Goal: Transaction & Acquisition: Purchase product/service

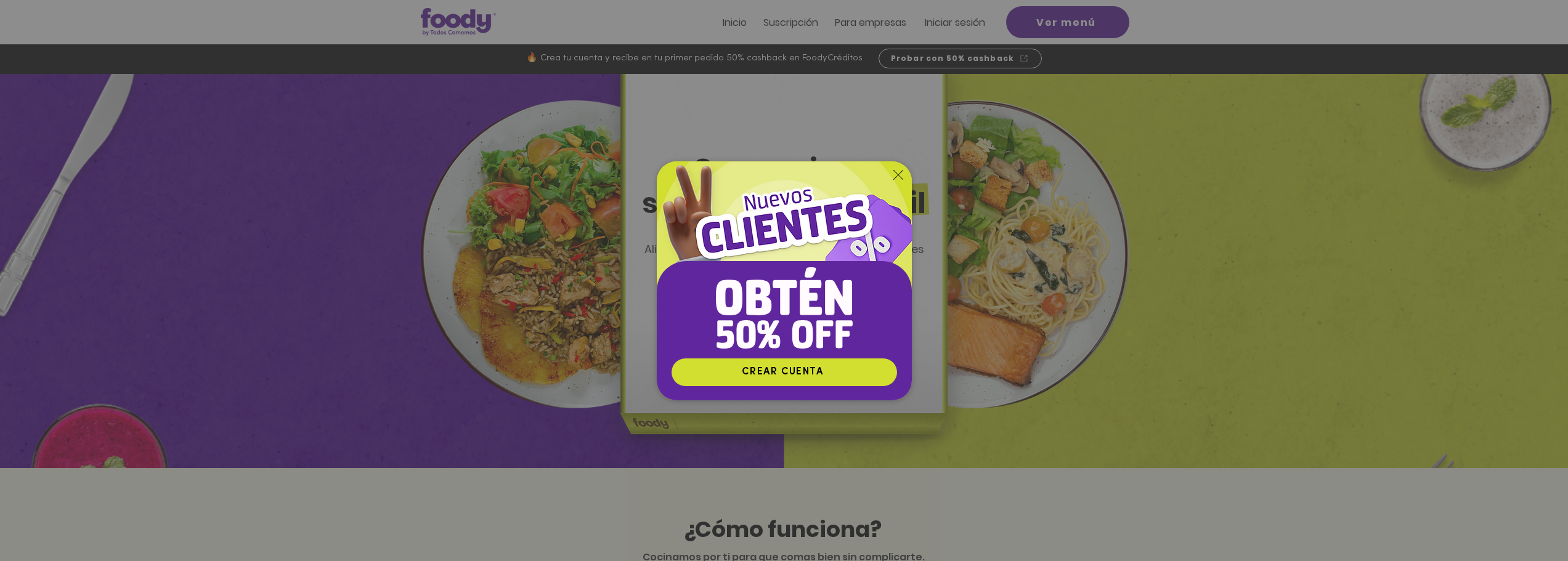
click at [974, 24] on div "Nuevos suscriptores 50% off" at bounding box center [784, 280] width 1568 height 561
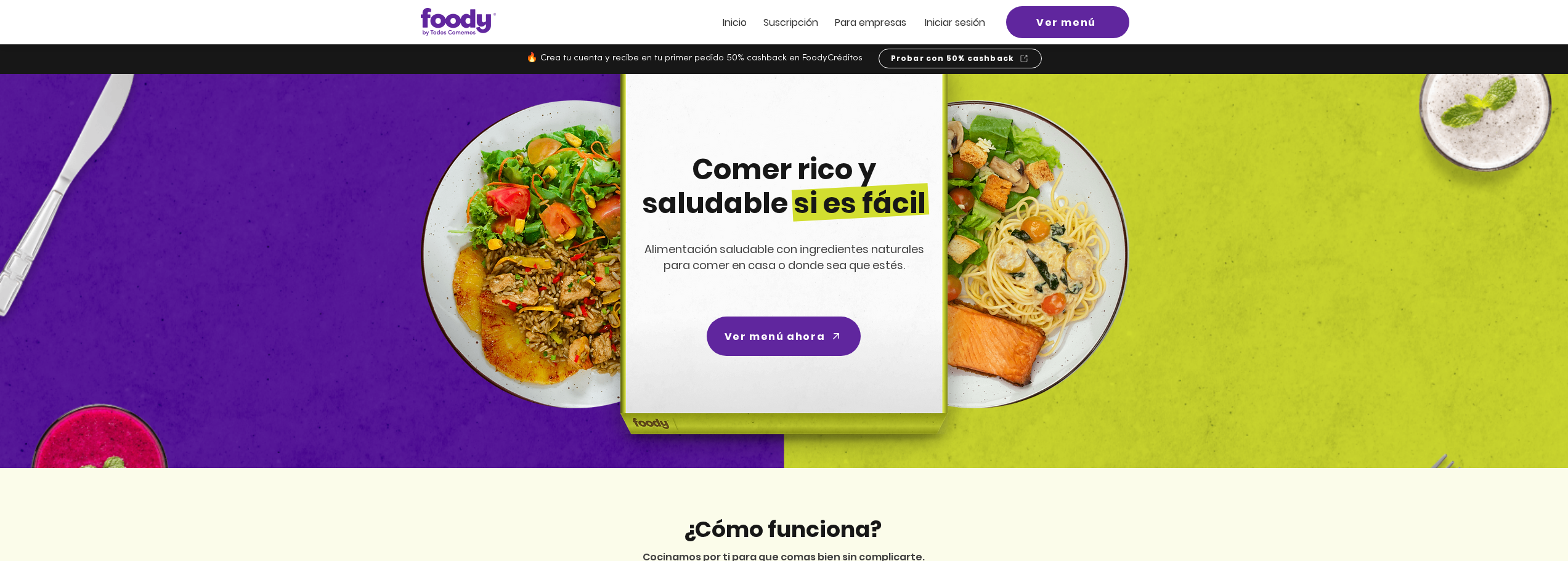
click at [954, 19] on span "Iniciar sesión" at bounding box center [954, 23] width 60 height 14
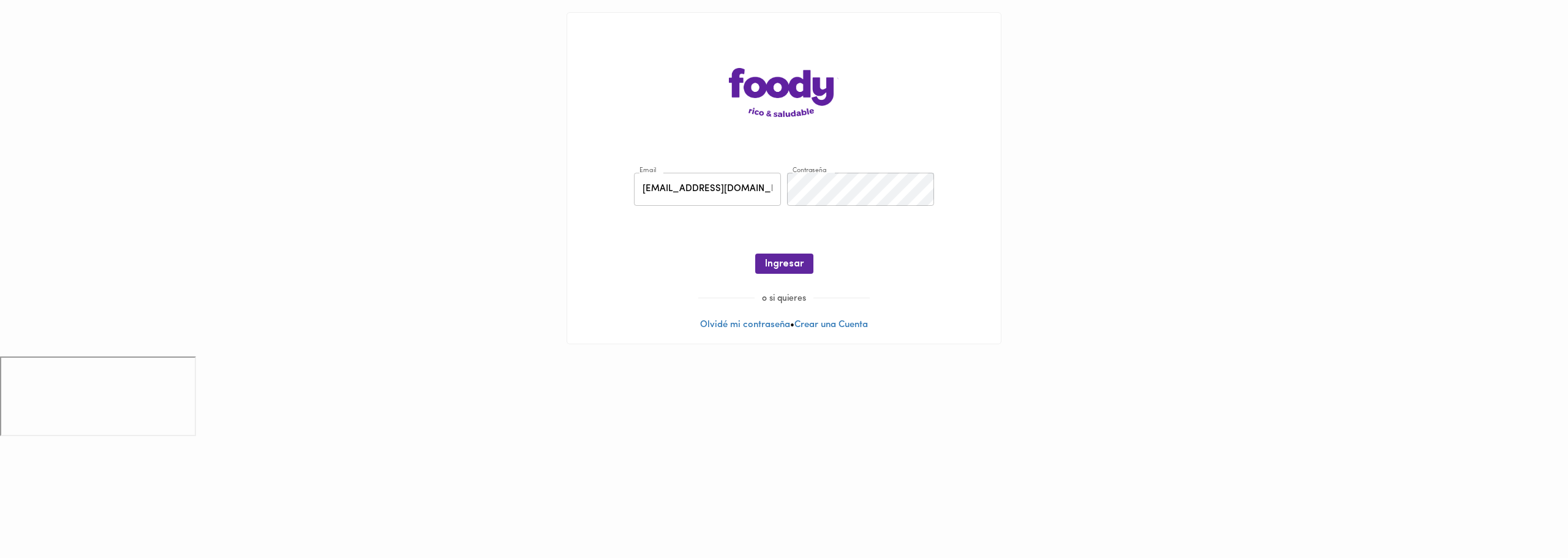
click at [1038, 213] on main "Email [EMAIL_ADDRESS][DOMAIN_NAME] Email Contraseña Contraseña ¡Oops! Recuperar…" at bounding box center [784, 178] width 1568 height 357
click at [780, 255] on button "Ingresar" at bounding box center [784, 263] width 58 height 20
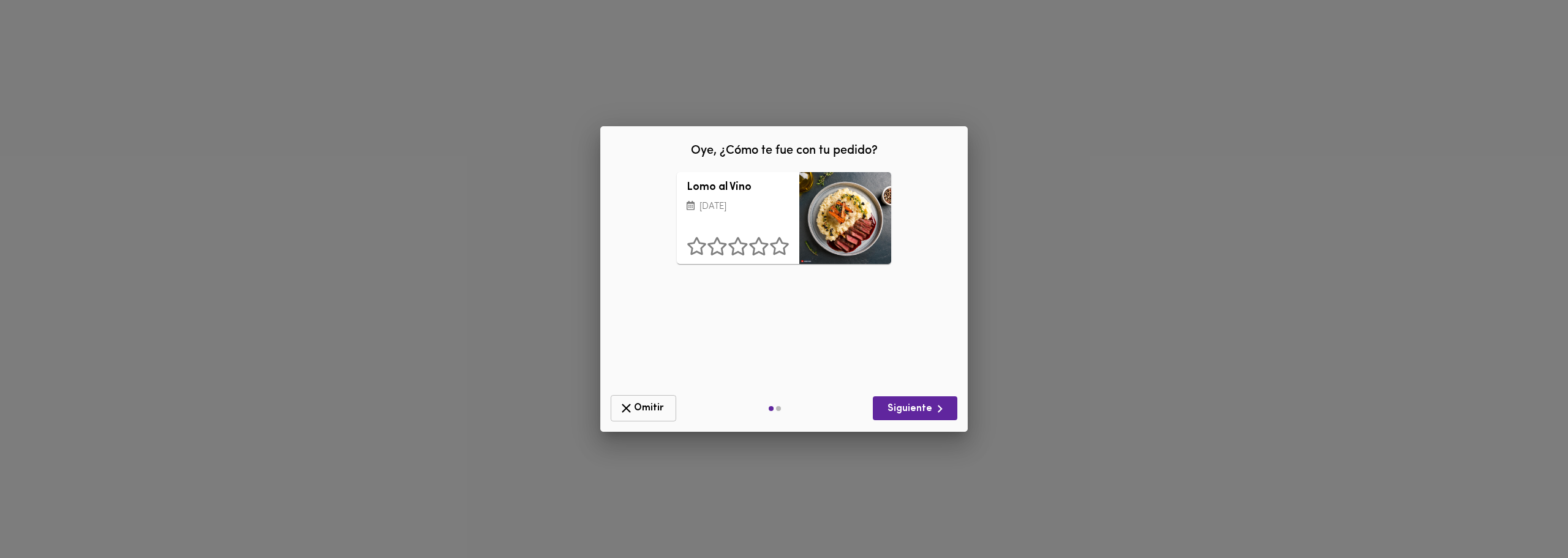
click at [624, 401] on icon "button" at bounding box center [627, 409] width 16 height 16
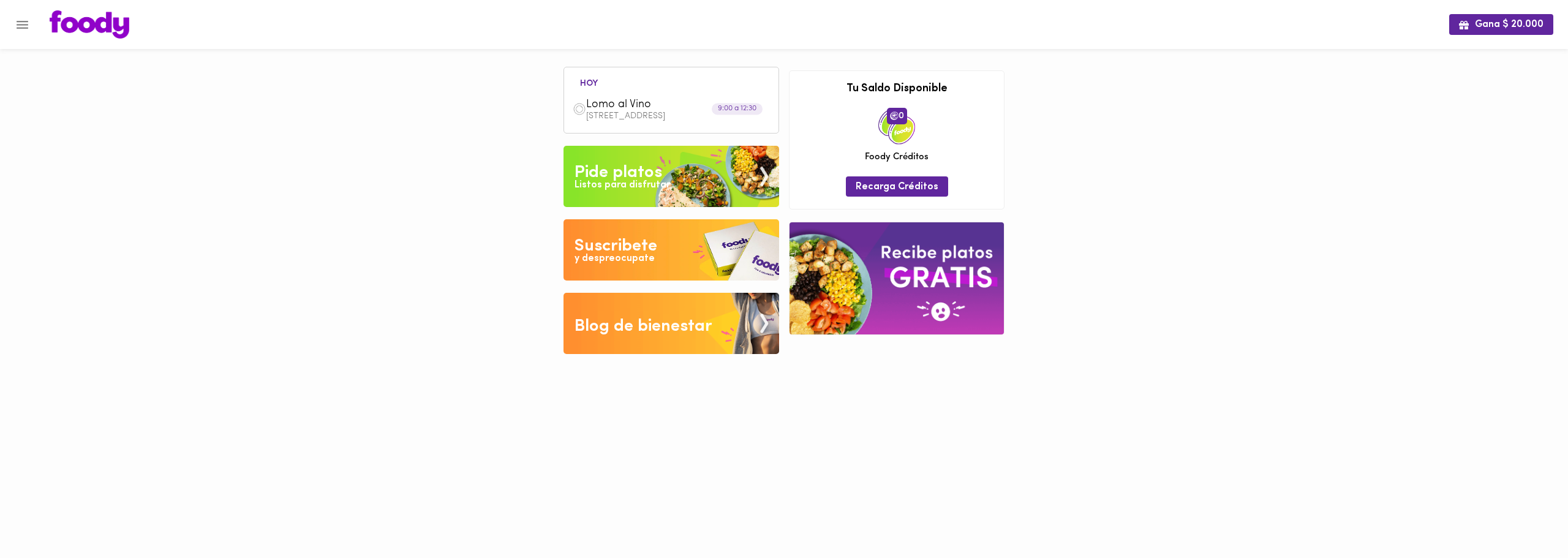
click at [680, 167] on img at bounding box center [671, 176] width 215 height 61
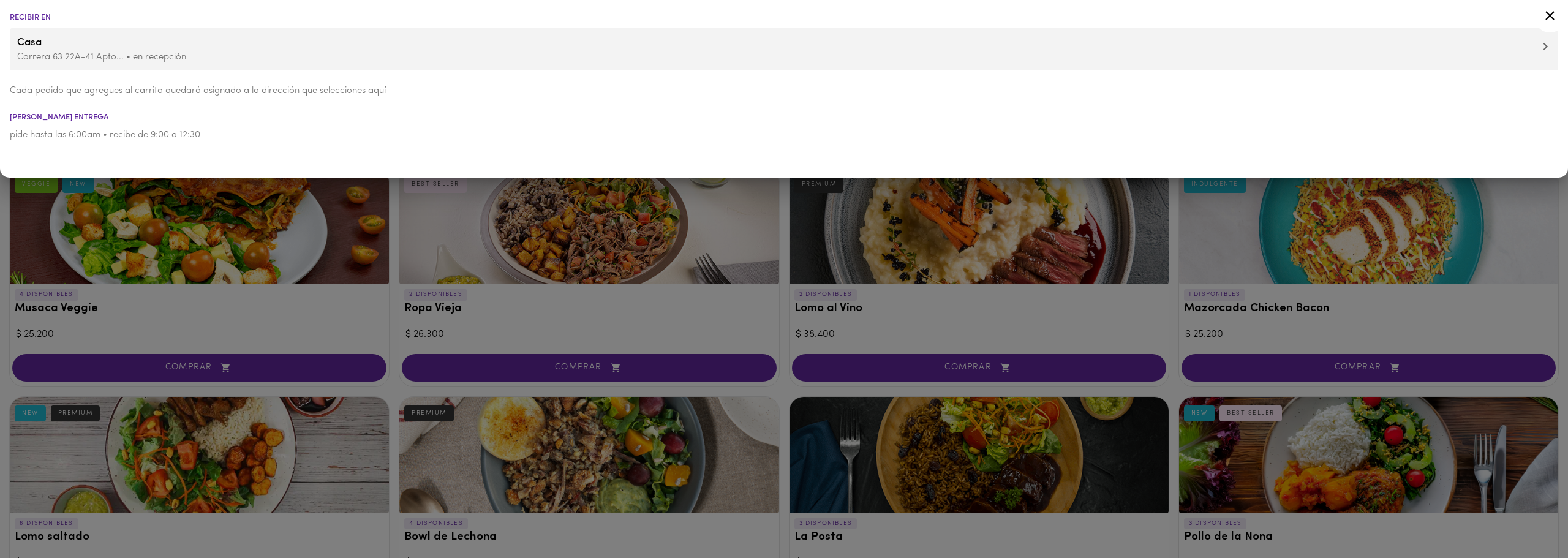
click at [398, 281] on div at bounding box center [784, 279] width 1568 height 558
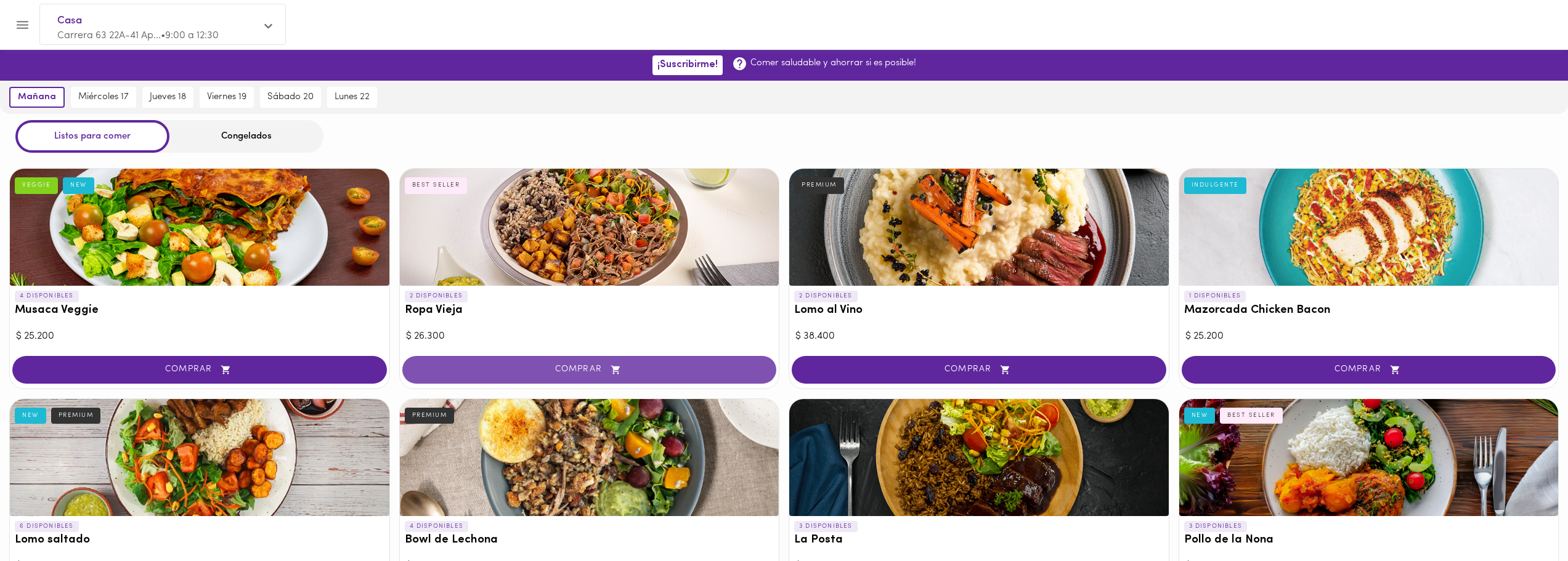
click at [635, 371] on span "COMPRAR" at bounding box center [590, 370] width 344 height 10
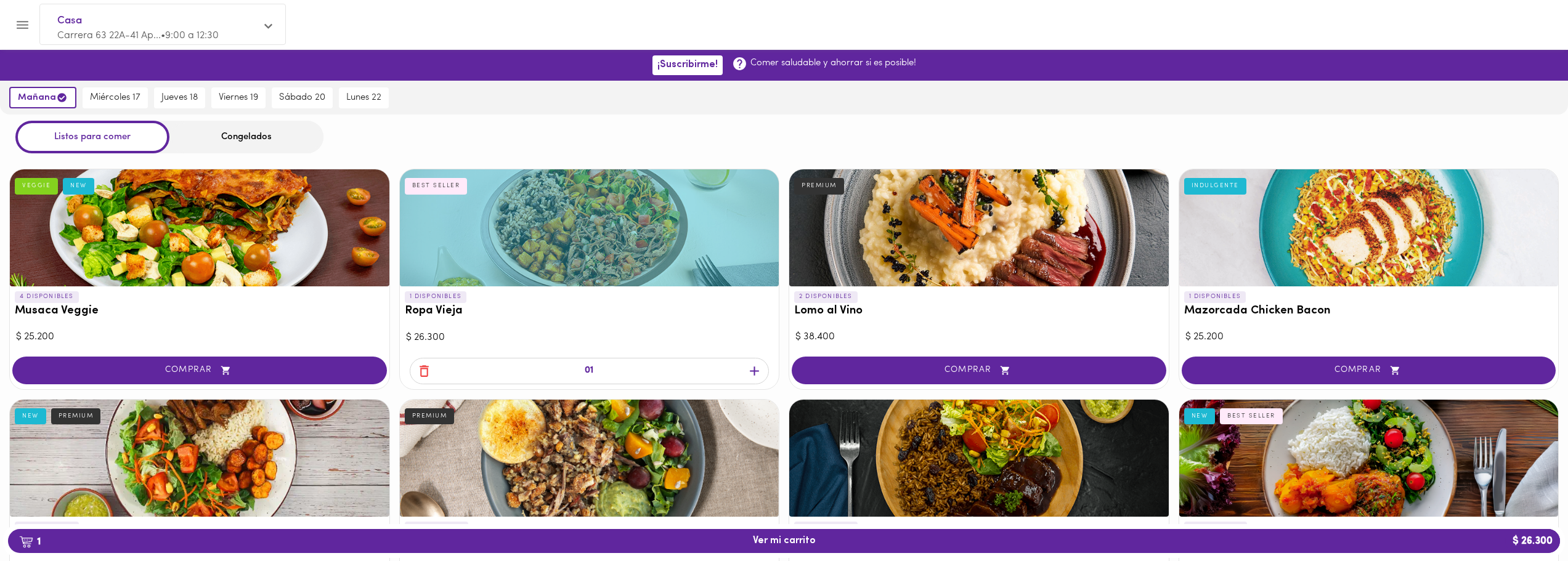
click at [232, 350] on div "4 DISPONIBLES Musaca Veggie VEGGIE NEW $ 25.200 COMPRAR" at bounding box center [200, 279] width 381 height 221
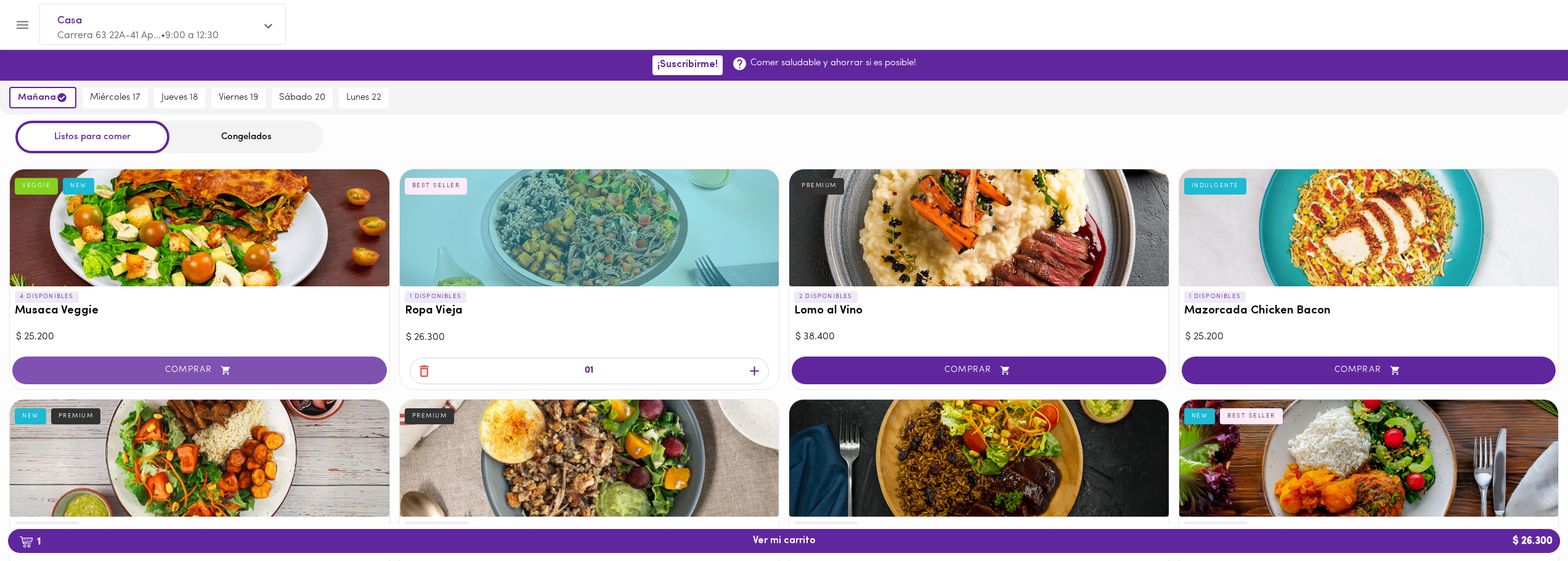
click at [231, 365] on icon "button" at bounding box center [226, 370] width 16 height 10
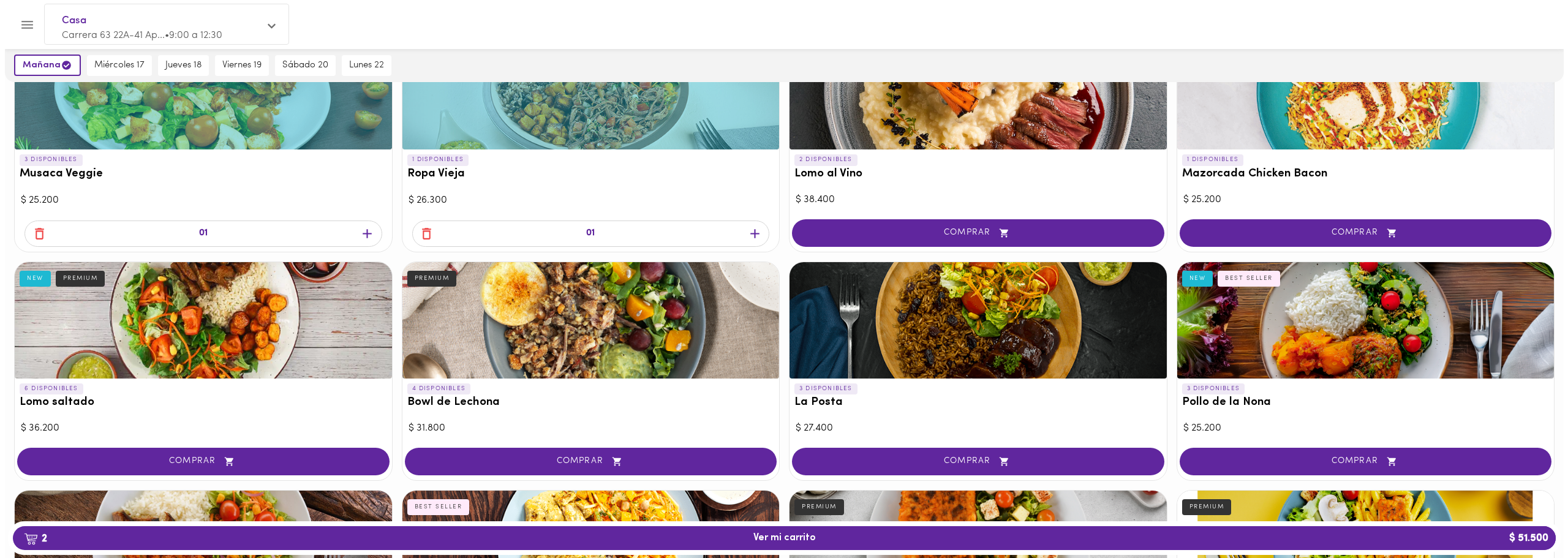
scroll to position [139, 0]
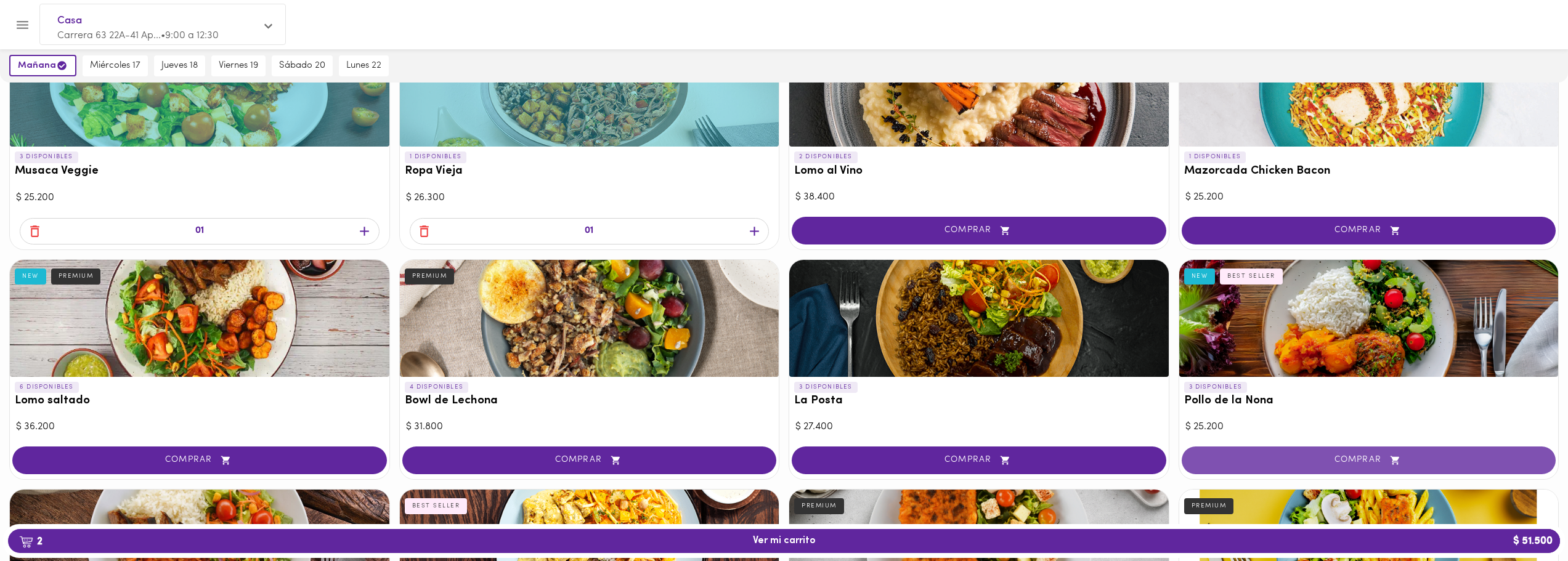
click at [1365, 453] on button "COMPRAR" at bounding box center [1368, 460] width 375 height 28
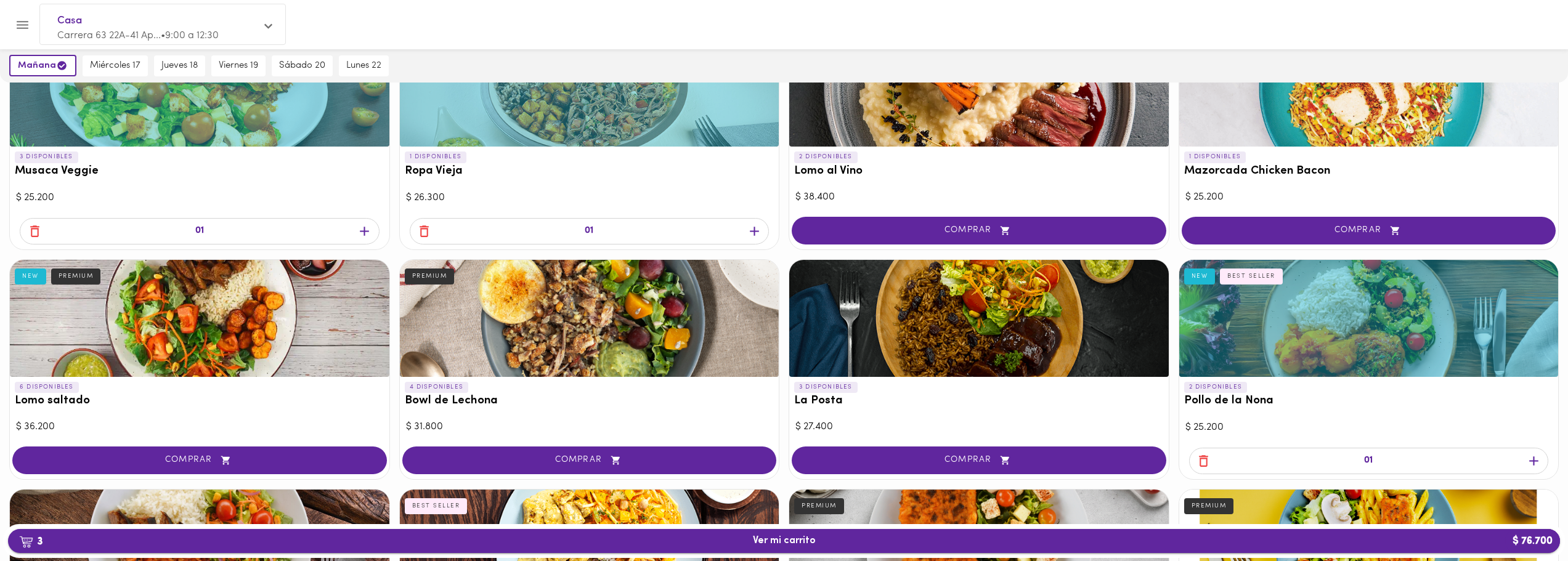
click at [382, 538] on span "3 Ver mi carrito $ 76.700" at bounding box center [784, 540] width 1532 height 11
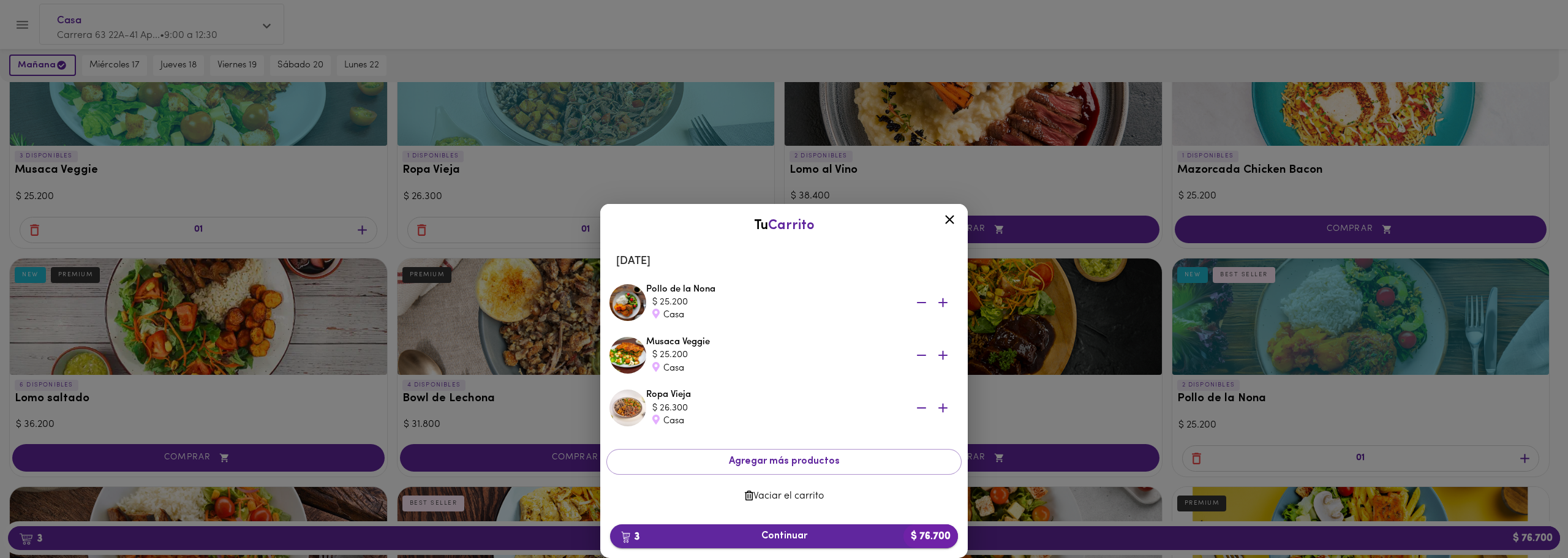
click at [808, 531] on span "3 Continuar $ 76.700" at bounding box center [784, 536] width 328 height 11
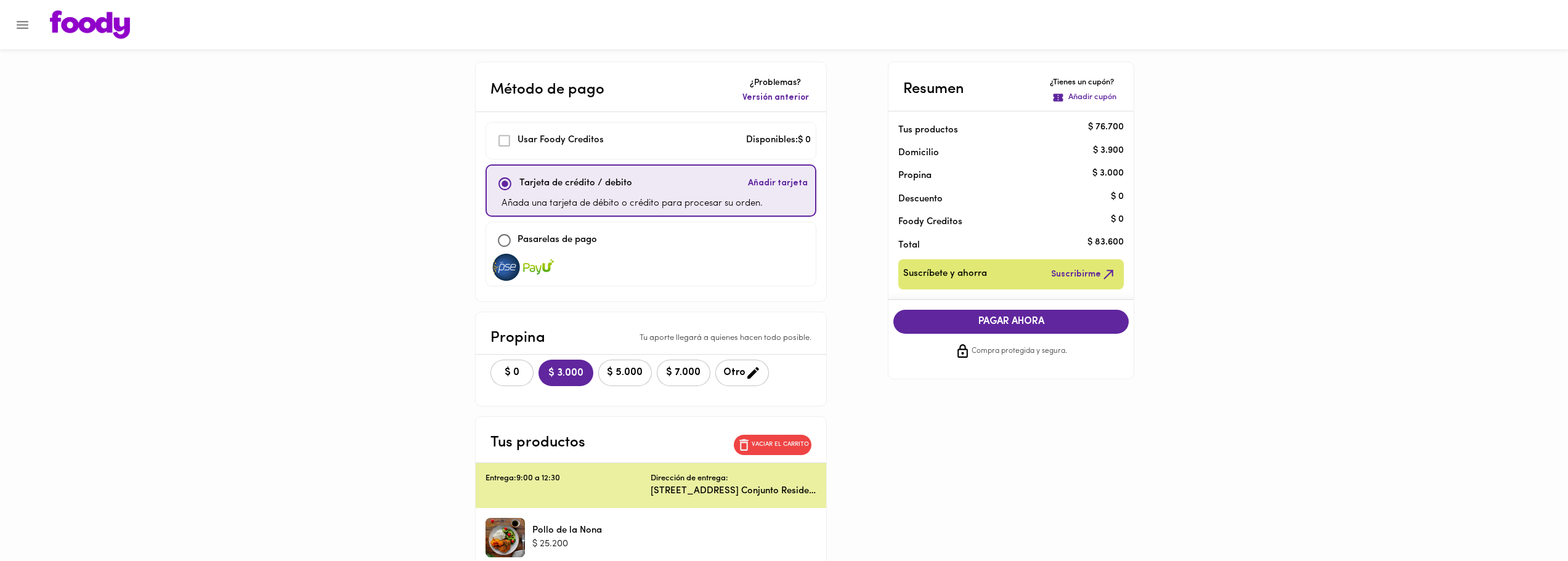
click at [528, 239] on p "Pasarelas de pago" at bounding box center [556, 241] width 79 height 14
checkbox input "false"
checkbox input "true"
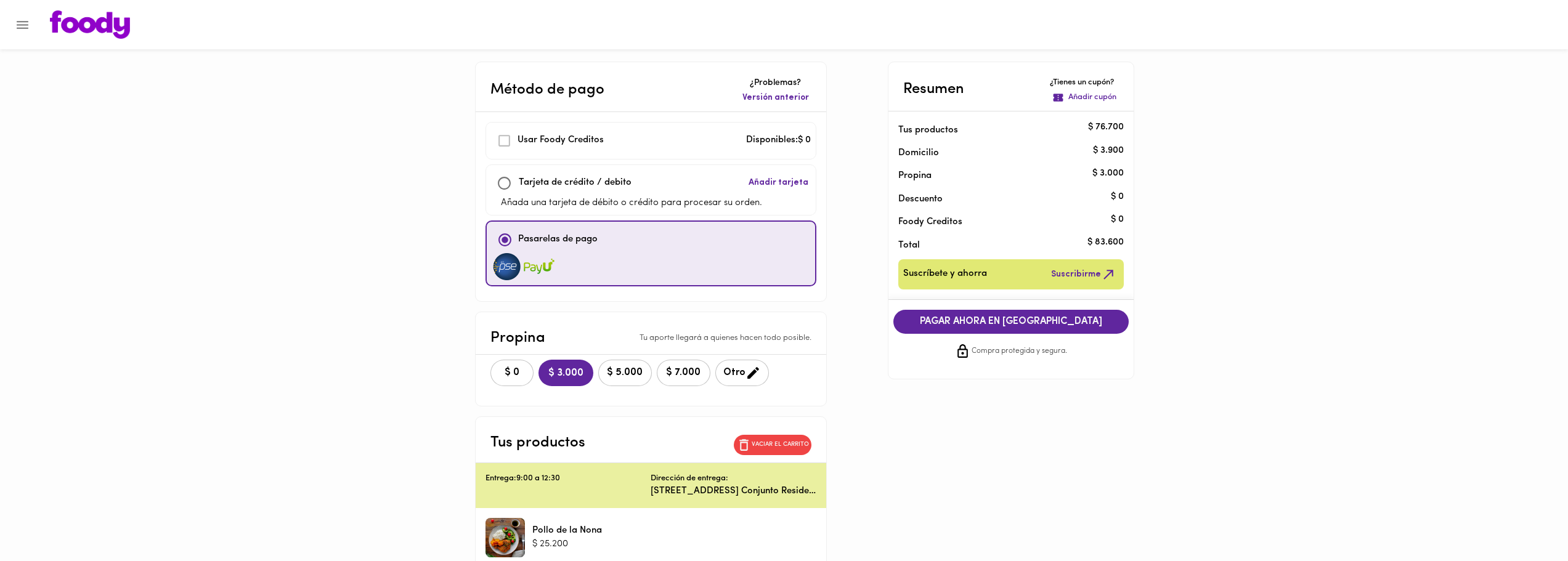
click at [1002, 321] on span "PAGAR AHORA EN PASARELA" at bounding box center [1011, 321] width 210 height 11
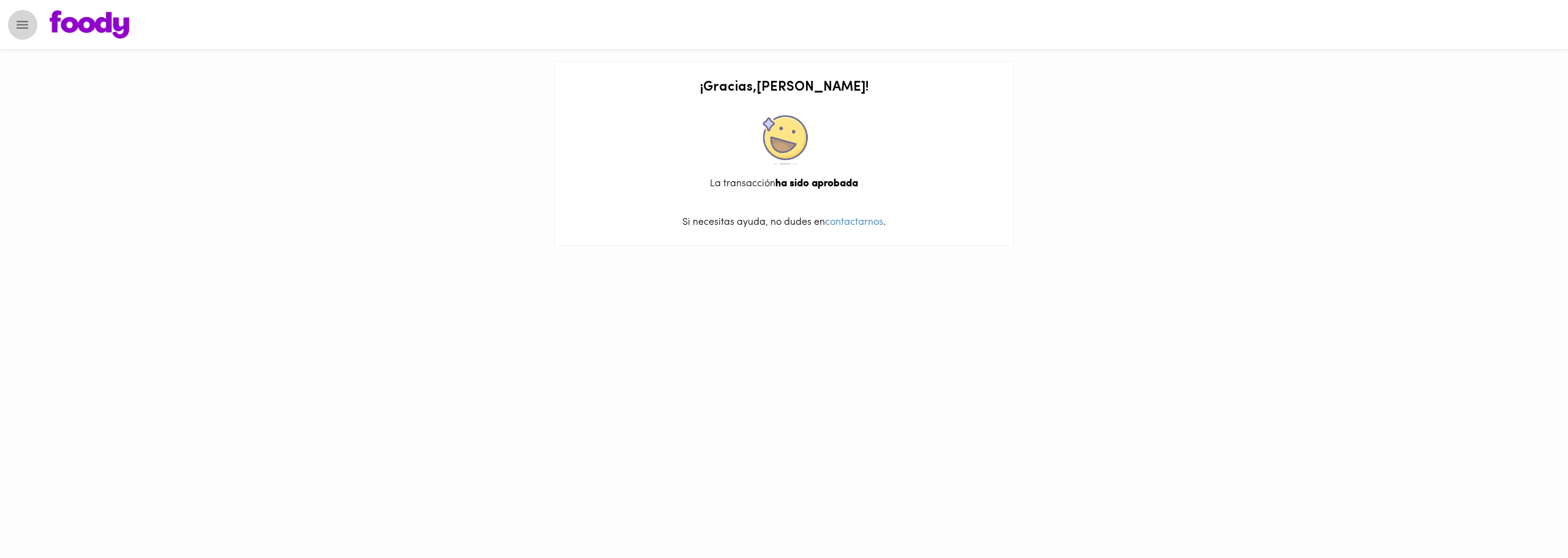
click at [22, 15] on button "Menu" at bounding box center [22, 24] width 30 height 30
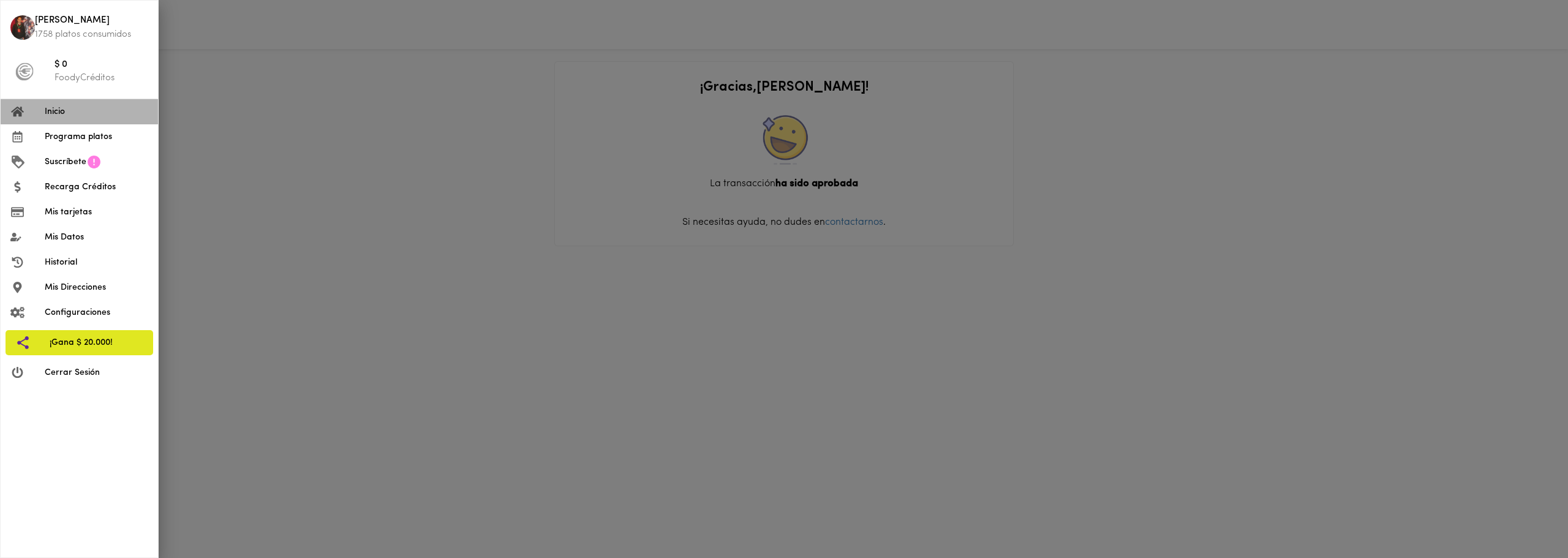
click at [91, 109] on span "Inicio" at bounding box center [97, 111] width 104 height 13
